Goal: Transaction & Acquisition: Subscribe to service/newsletter

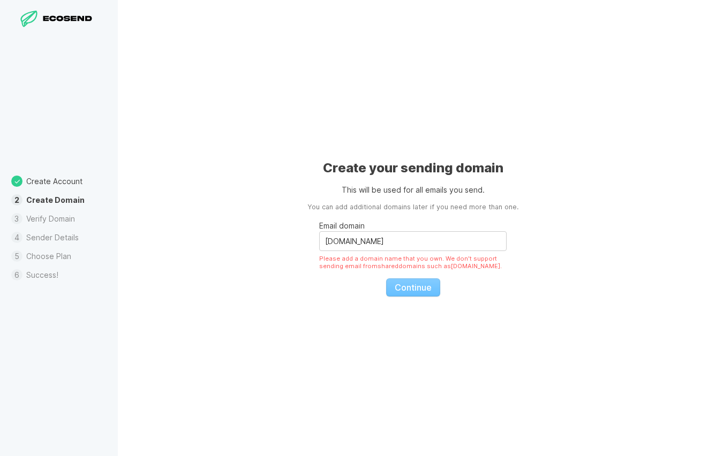
drag, startPoint x: 371, startPoint y: 243, endPoint x: 316, endPoint y: 243, distance: 54.6
click at [316, 243] on div "Create your sending domain This will be used for all emails you send. You can a…" at bounding box center [413, 228] width 590 height 456
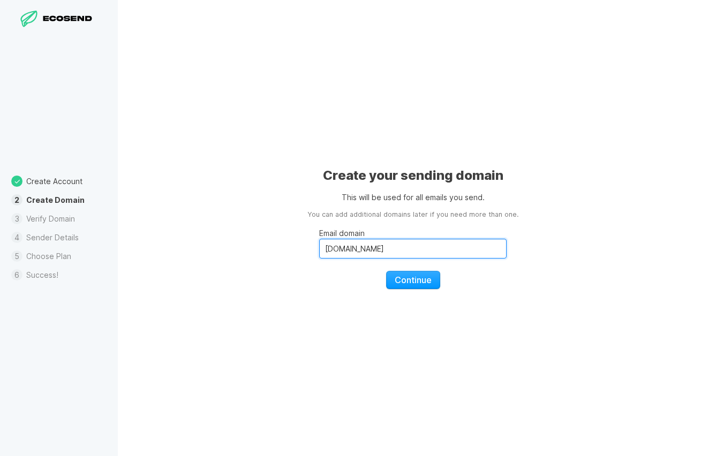
click at [371, 252] on input "[DOMAIN_NAME]" at bounding box center [412, 249] width 187 height 20
paste input
type input "[DOMAIN_NAME]"
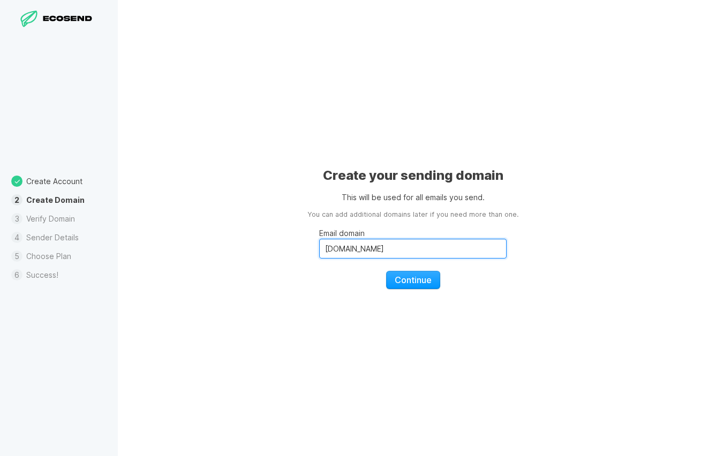
click at [323, 250] on input "[DOMAIN_NAME]" at bounding box center [412, 249] width 187 height 20
click at [417, 281] on span "Continue" at bounding box center [413, 280] width 37 height 11
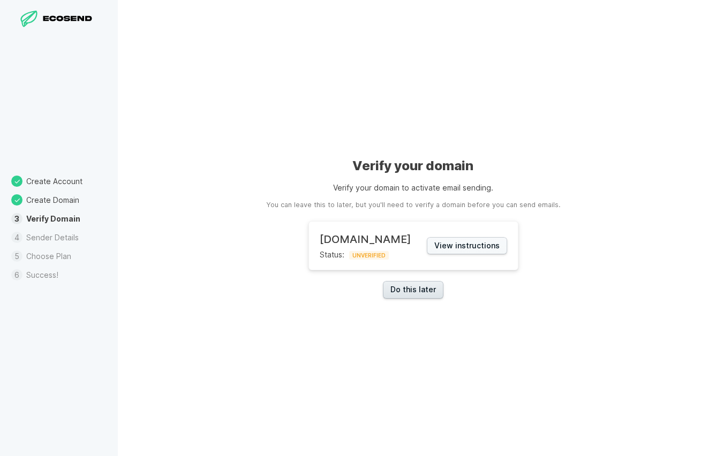
click at [417, 288] on link "Do this later" at bounding box center [413, 290] width 61 height 18
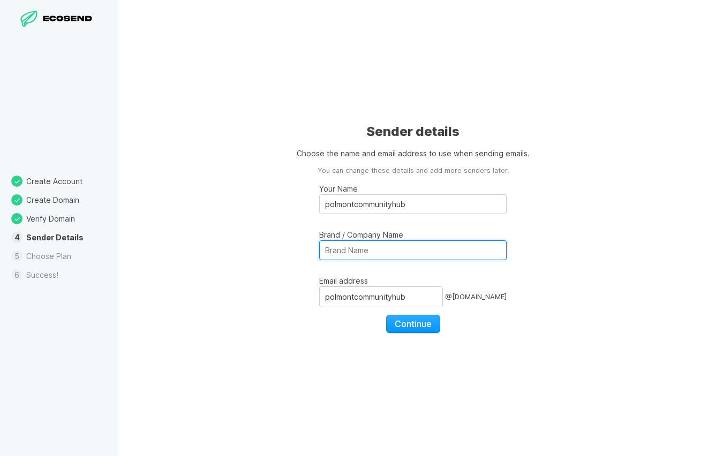
click at [379, 250] on input "Brand / Company Name" at bounding box center [412, 250] width 187 height 20
click at [454, 251] on input "Polmont Community Hub" at bounding box center [412, 250] width 187 height 20
type input "Polmont Community Hub"
click at [280, 295] on div "Sender details Choose the name and email address to use when sending emails. Yo…" at bounding box center [413, 228] width 590 height 456
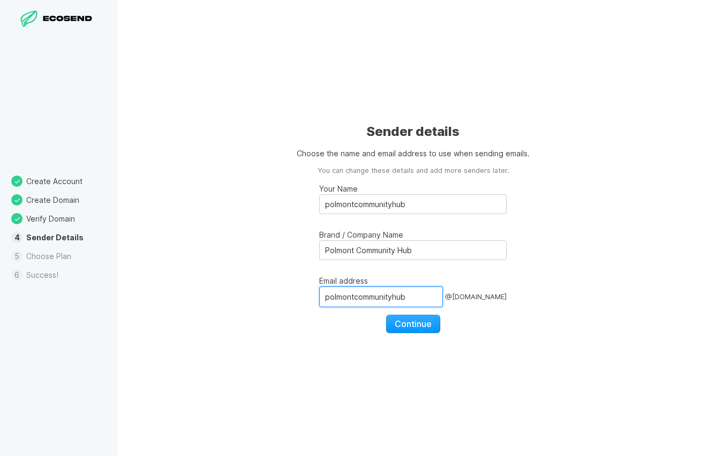
click at [367, 297] on input "polmontcommunityhub" at bounding box center [381, 296] width 124 height 20
type input "admin"
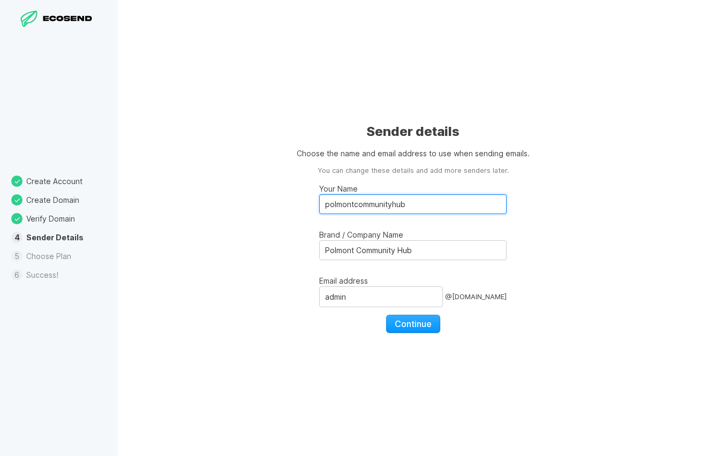
click at [354, 203] on input "polmontcommunityhub" at bounding box center [412, 204] width 187 height 20
type input "Polmont Community Hub"
click at [413, 319] on span "Continue" at bounding box center [413, 324] width 37 height 11
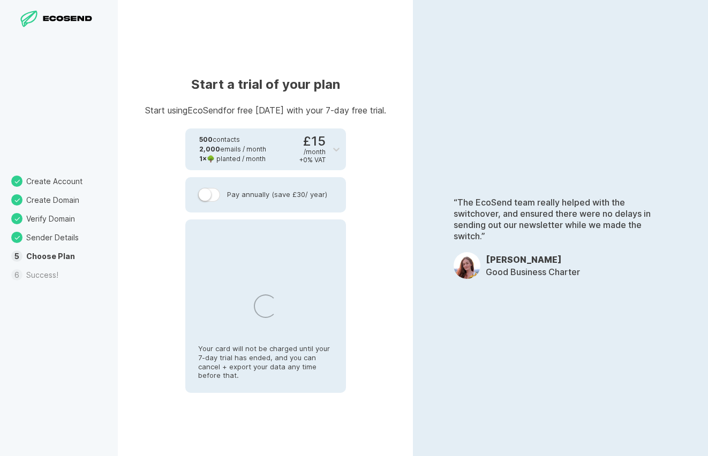
select select "GB"
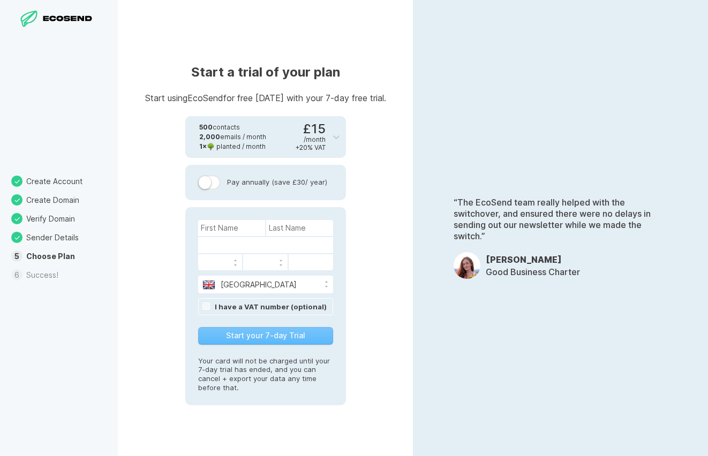
click at [216, 180] on label at bounding box center [209, 183] width 22 height 14
click at [0, 0] on input "Pay annually (save £30 / year)" at bounding box center [0, 0] width 0 height 0
click at [212, 226] on input at bounding box center [231, 228] width 67 height 16
type input "[PERSON_NAME]"
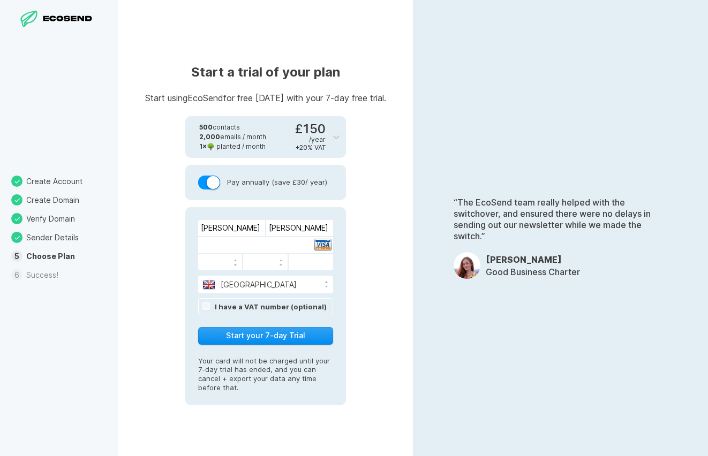
click at [253, 338] on button "Start your 7-day Trial" at bounding box center [265, 336] width 135 height 18
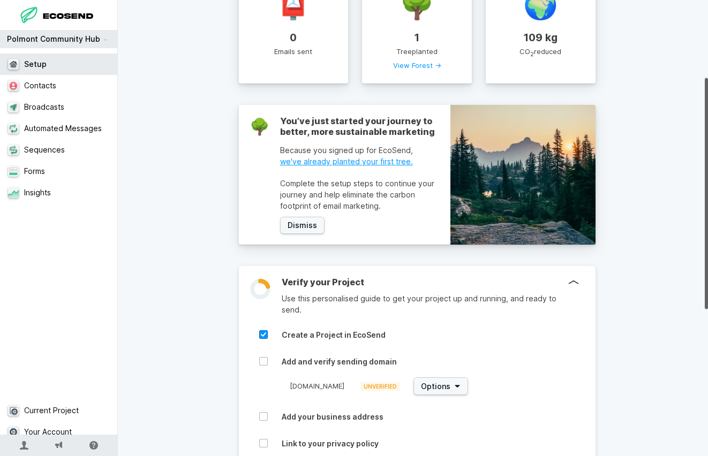
scroll to position [54, 0]
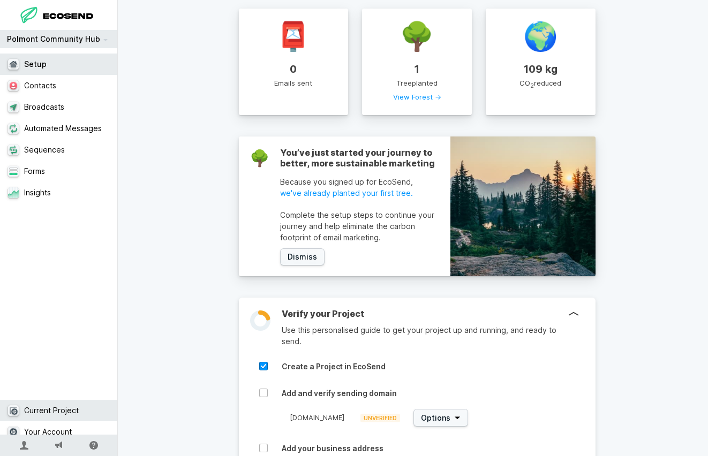
click at [52, 401] on link "Current Project" at bounding box center [63, 410] width 126 height 21
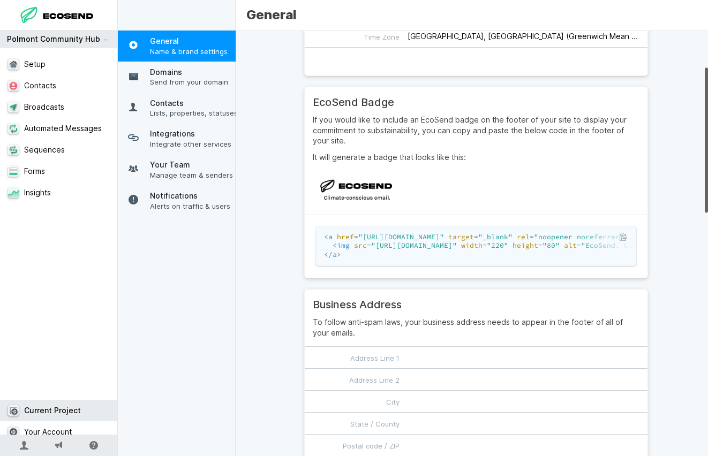
scroll to position [161, 0]
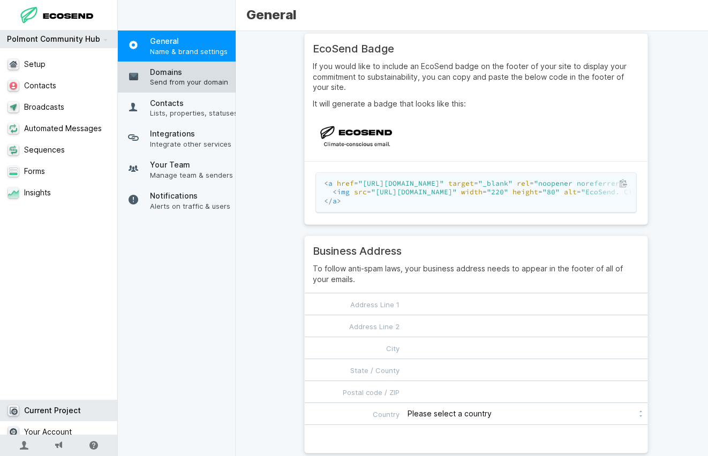
click at [152, 73] on span "Domains" at bounding box center [194, 72] width 88 height 11
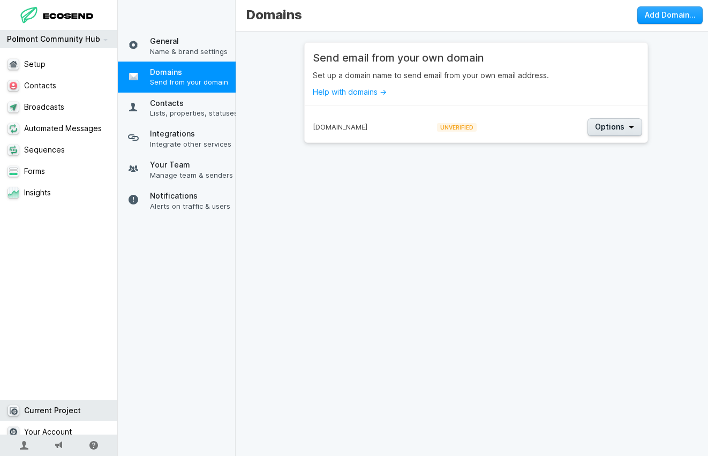
click at [625, 131] on button "Options" at bounding box center [614, 127] width 55 height 18
click at [601, 145] on span "View Details" at bounding box center [619, 144] width 60 height 9
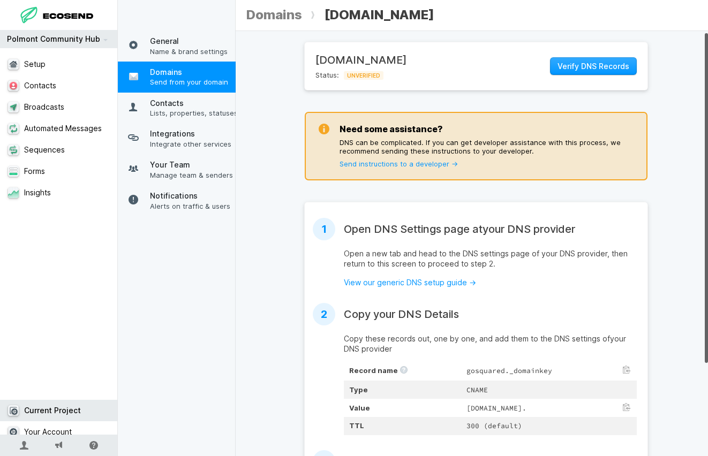
scroll to position [54, 0]
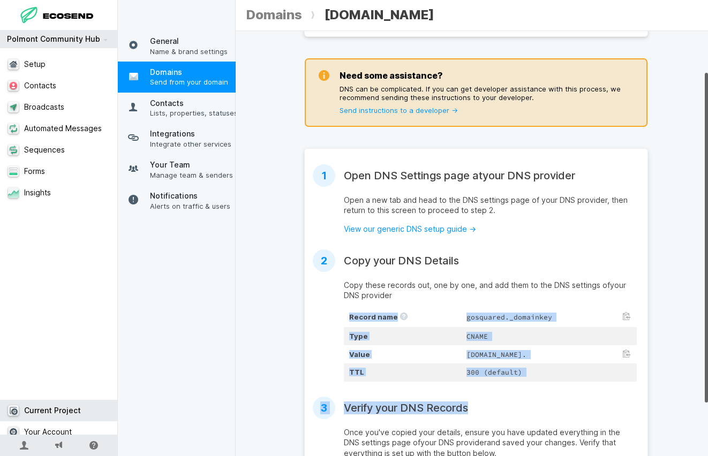
drag, startPoint x: 345, startPoint y: 318, endPoint x: 513, endPoint y: 387, distance: 181.8
click at [513, 389] on section "1 Open DNS Settings page at your DNS provider Open a new tab and head to the DN…" at bounding box center [476, 327] width 344 height 359
copy section "Record name gosquared._domainkey Type CNAME Value [DOMAIN_NAME]. TTL 300 (defau…"
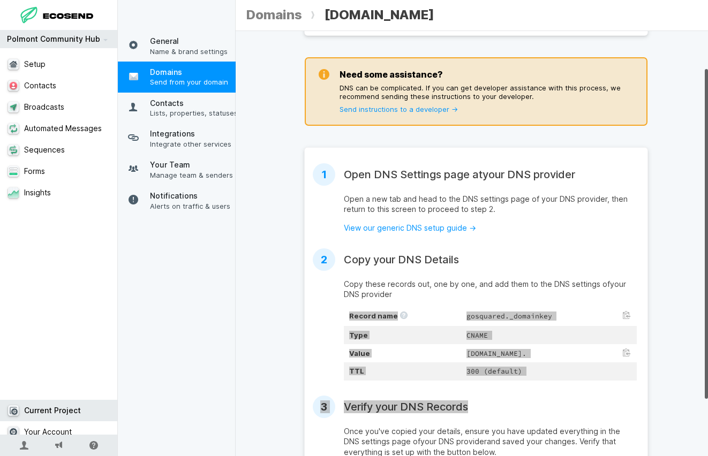
scroll to position [15, 0]
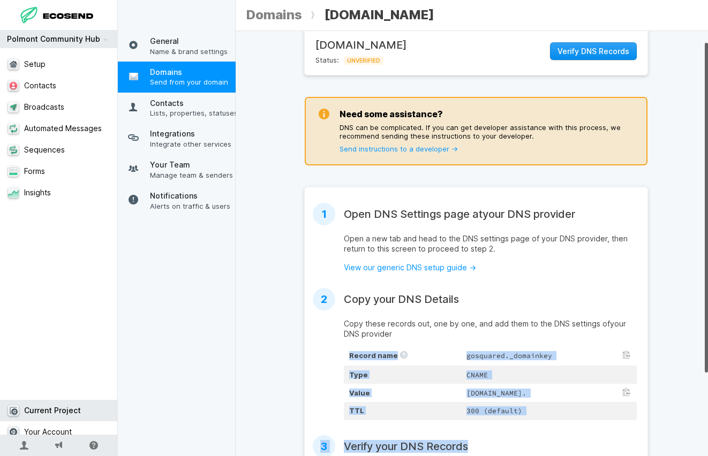
click at [598, 55] on span "Verify DNS Records" at bounding box center [593, 51] width 72 height 11
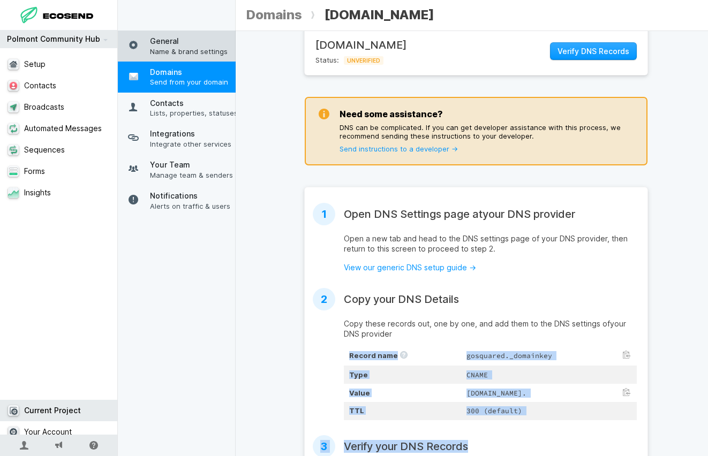
click at [176, 44] on span "General" at bounding box center [194, 41] width 88 height 11
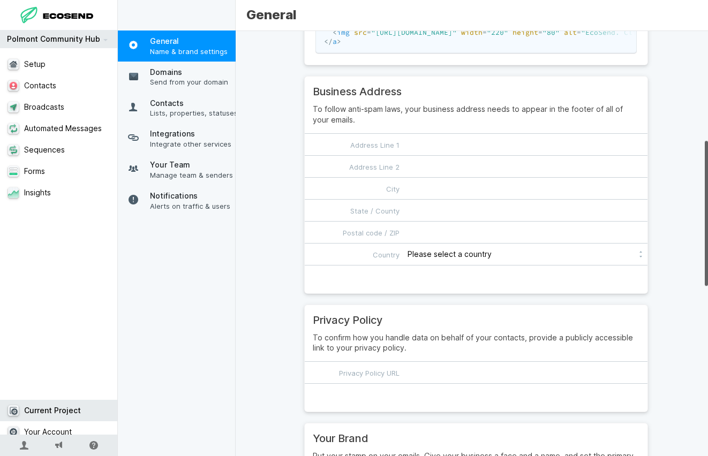
scroll to position [321, 0]
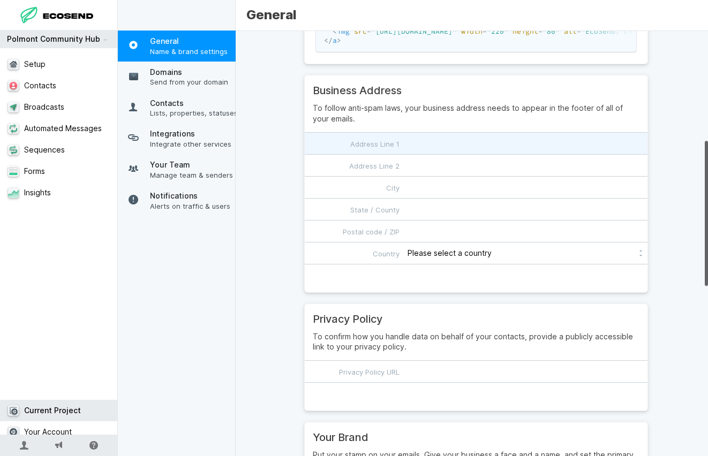
click at [413, 152] on input "Address Line 1" at bounding box center [476, 143] width 343 height 21
type input "polmont community hub"
type input "[GEOGRAPHIC_DATA]"
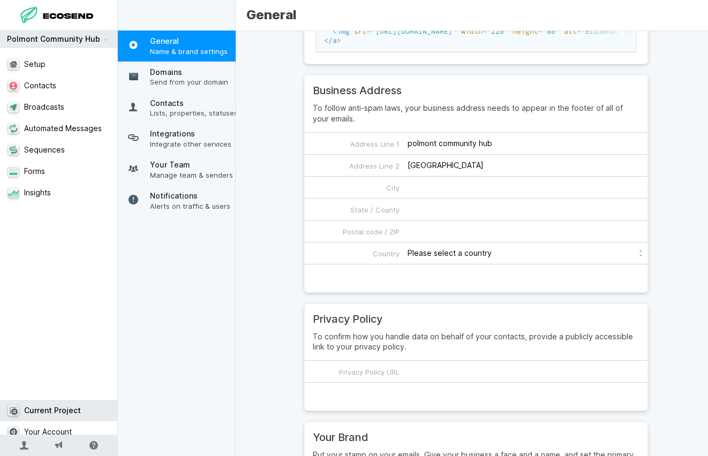
type input "Falkirk"
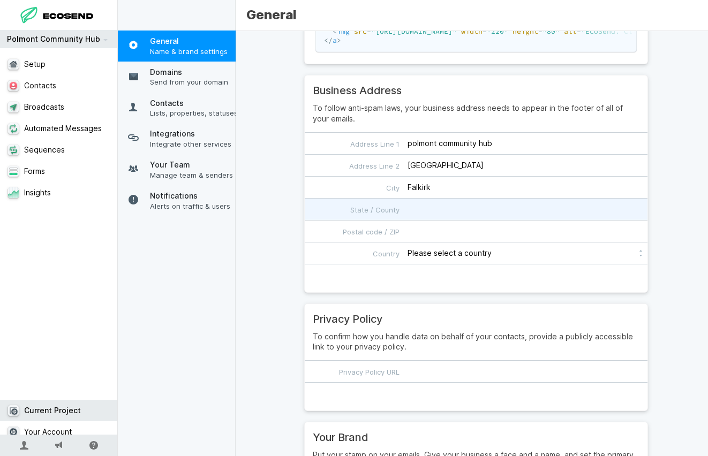
type input "Falkirk"
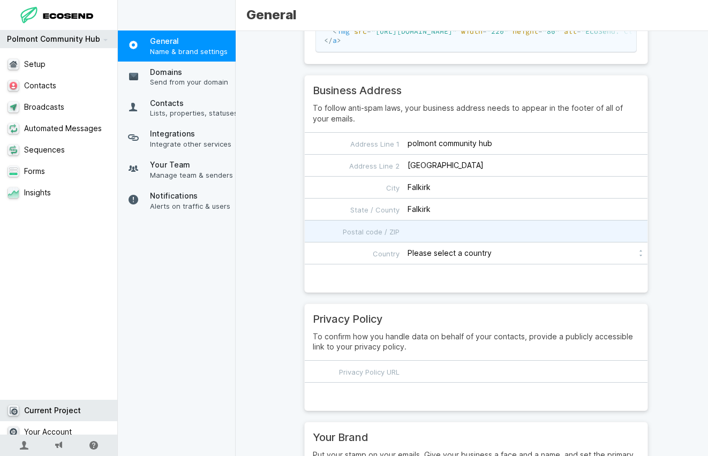
type input "FK2 0PZ"
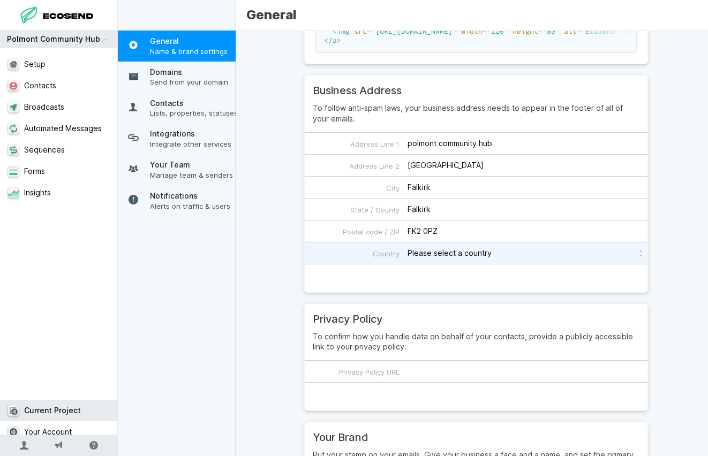
select select "GB"
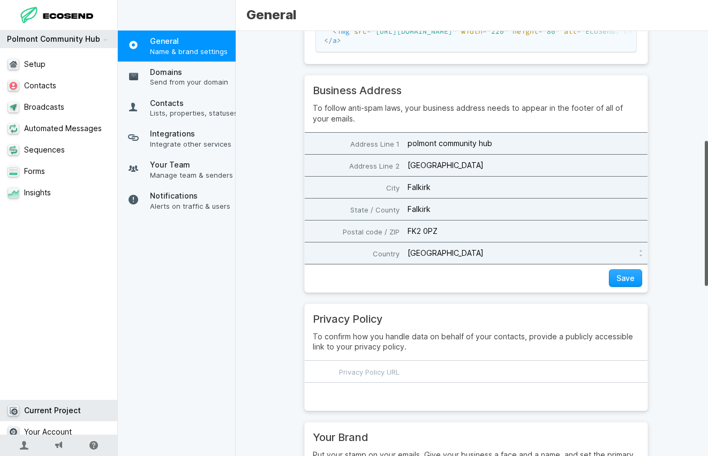
click at [406, 150] on input "polmont community hub" at bounding box center [476, 143] width 343 height 21
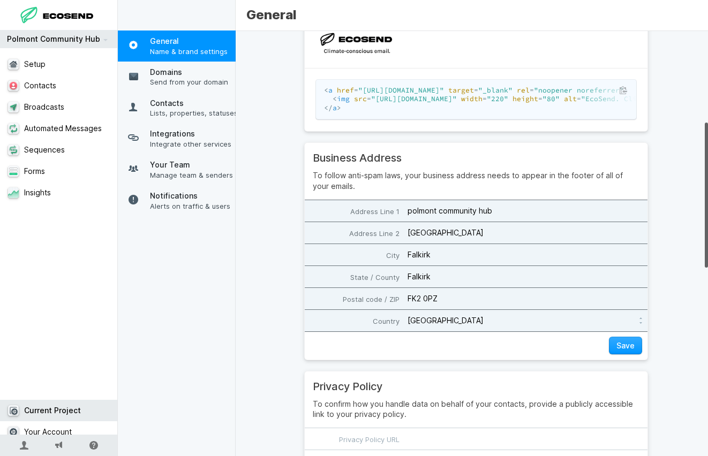
scroll to position [268, 0]
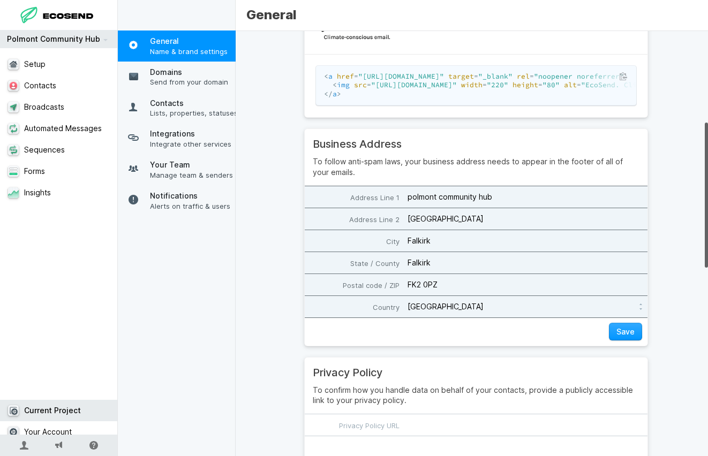
drag, startPoint x: 501, startPoint y: 207, endPoint x: 388, endPoint y: 217, distance: 113.0
click at [388, 217] on fieldset "Address Line 1 polmont community hub Address Line [GEOGRAPHIC_DATA] [GEOGRAPHIC…" at bounding box center [476, 252] width 343 height 132
type input "Green"
click at [493, 230] on input "[GEOGRAPHIC_DATA]" at bounding box center [476, 218] width 343 height 21
drag, startPoint x: 499, startPoint y: 227, endPoint x: 380, endPoint y: 227, distance: 118.9
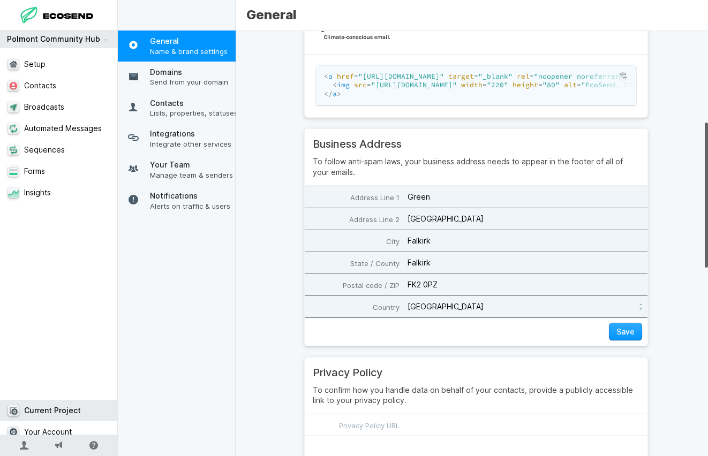
click at [380, 227] on input "[GEOGRAPHIC_DATA]" at bounding box center [476, 218] width 343 height 21
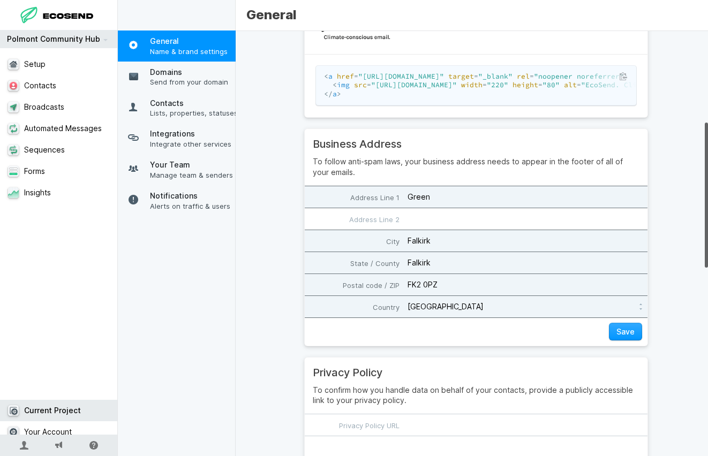
click at [406, 203] on input "Green" at bounding box center [476, 196] width 343 height 21
paste input "[GEOGRAPHIC_DATA]"
click at [407, 206] on input "[GEOGRAPHIC_DATA]" at bounding box center [476, 196] width 343 height 21
type input "[GEOGRAPHIC_DATA]"
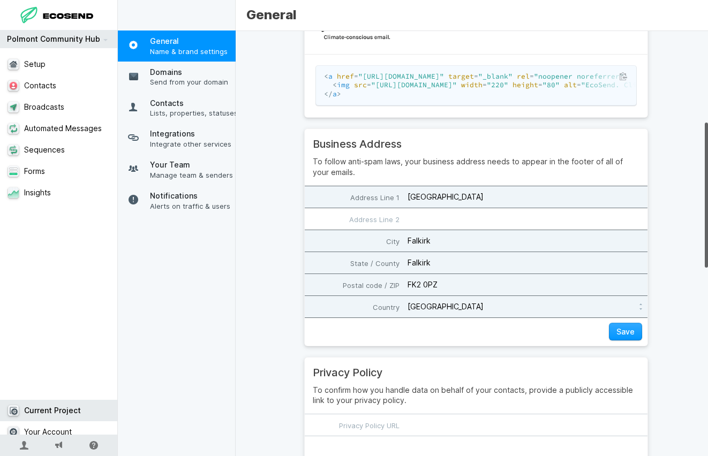
click at [411, 251] on input "Falkirk" at bounding box center [476, 240] width 343 height 21
click at [462, 251] on input "Polmont" at bounding box center [476, 240] width 343 height 21
type input "Polmont"
click at [455, 274] on input "Falkirk" at bounding box center [476, 262] width 343 height 21
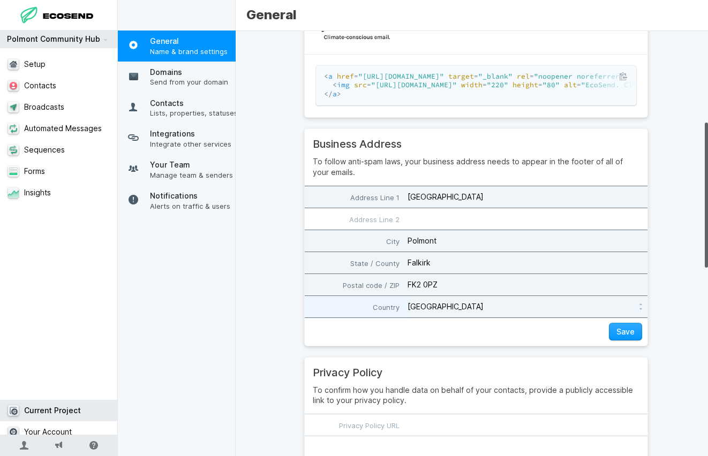
click at [484, 308] on select "Please select a country [GEOGRAPHIC_DATA] [GEOGRAPHIC_DATA] [GEOGRAPHIC_DATA] […" at bounding box center [527, 306] width 240 height 21
click at [407, 304] on select "Please select a country [GEOGRAPHIC_DATA] [GEOGRAPHIC_DATA] [GEOGRAPHIC_DATA] […" at bounding box center [527, 306] width 240 height 21
click at [625, 340] on button "Save" at bounding box center [625, 332] width 33 height 18
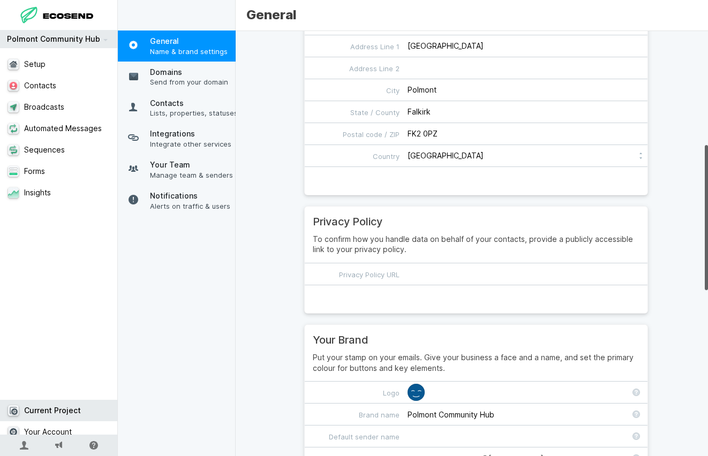
scroll to position [428, 0]
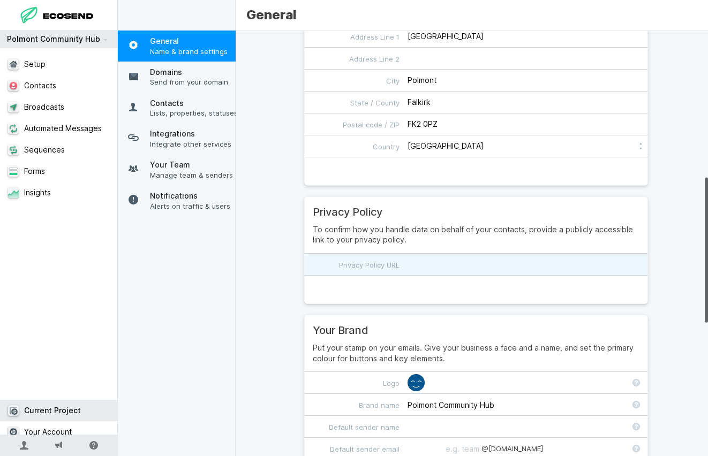
click at [424, 274] on input "Privacy Policy URL" at bounding box center [476, 264] width 343 height 21
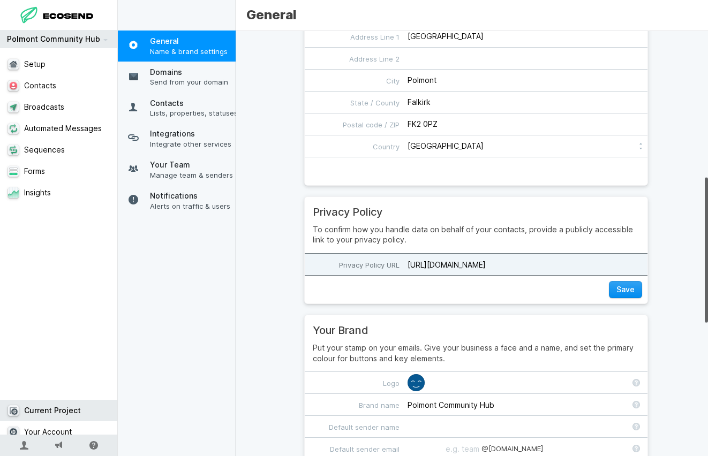
type input "[URL][DOMAIN_NAME]"
click at [615, 295] on button "Save" at bounding box center [625, 290] width 33 height 18
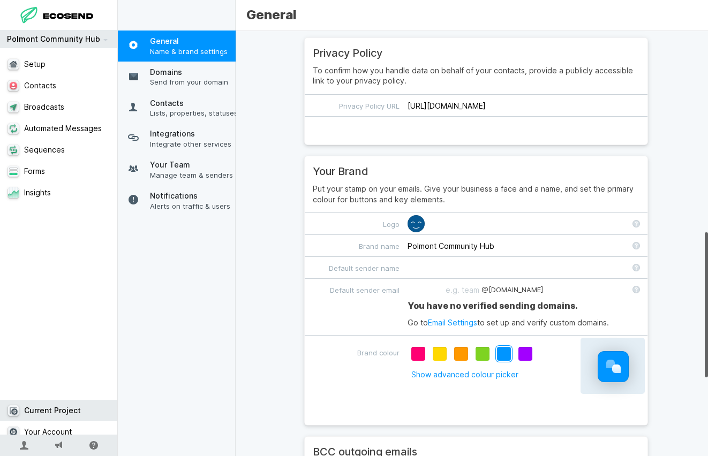
scroll to position [589, 0]
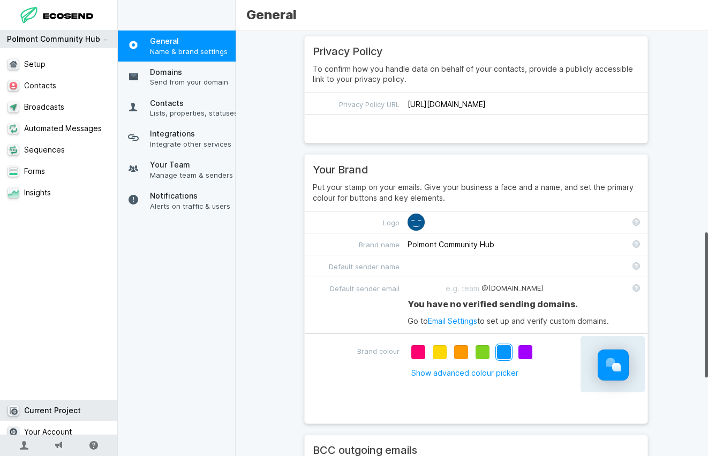
click at [415, 227] on div at bounding box center [415, 222] width 17 height 17
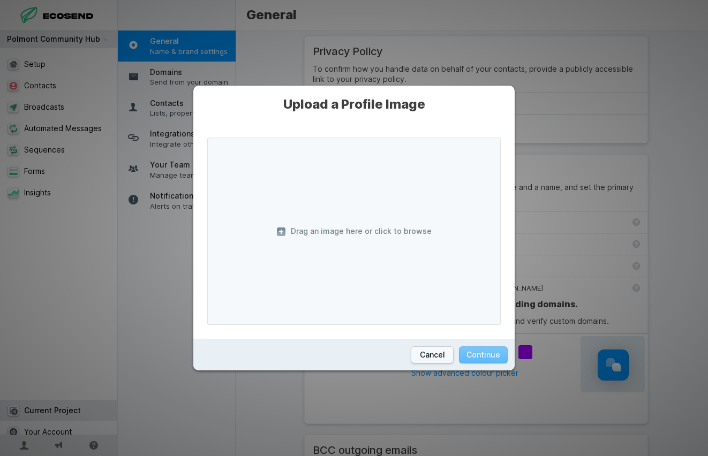
click at [284, 229] on span "Drag an image here or click to browse" at bounding box center [353, 231] width 293 height 187
click at [285, 231] on span "Drag an image here or click to browse" at bounding box center [353, 231] width 293 height 187
click at [429, 366] on div "Cancel Continue" at bounding box center [353, 355] width 321 height 32
click at [430, 360] on button "Cancel" at bounding box center [432, 355] width 43 height 18
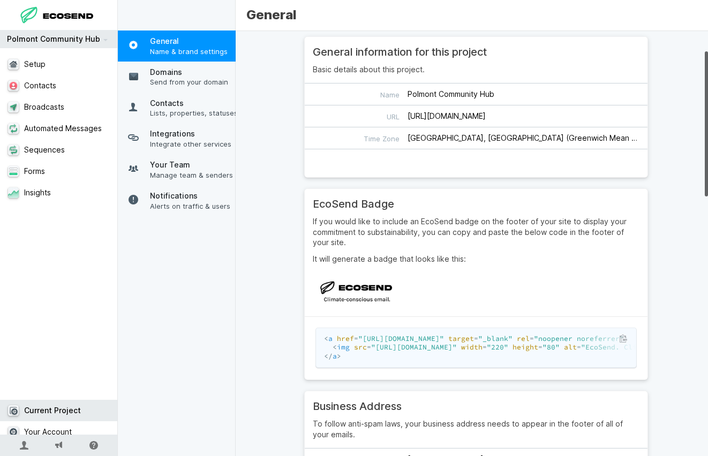
scroll to position [0, 0]
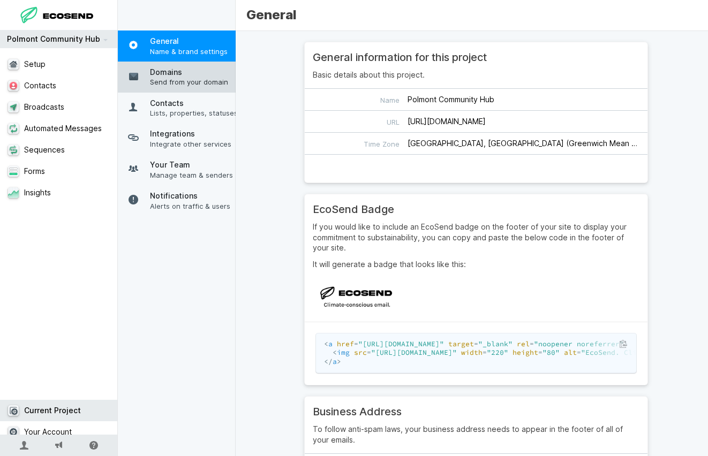
click at [177, 78] on span "Send from your domain" at bounding box center [194, 82] width 88 height 10
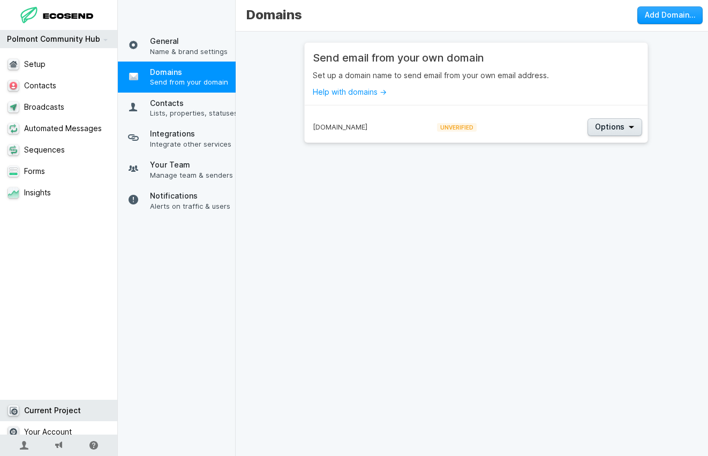
click at [628, 127] on icon "button" at bounding box center [630, 127] width 5 height 3
click at [373, 94] on link "Help with domains →" at bounding box center [350, 91] width 74 height 9
